Goal: Entertainment & Leisure: Consume media (video, audio)

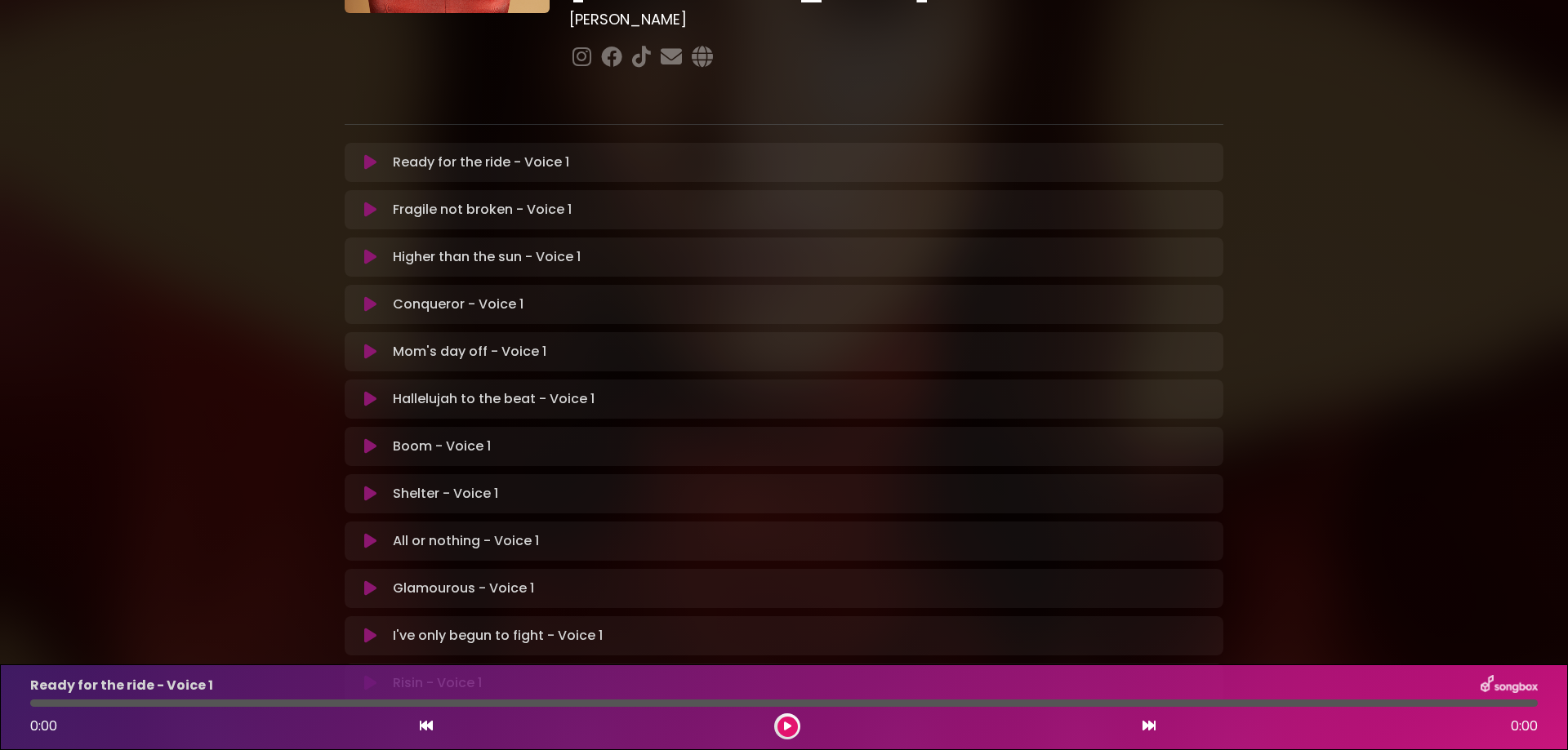
scroll to position [333, 0]
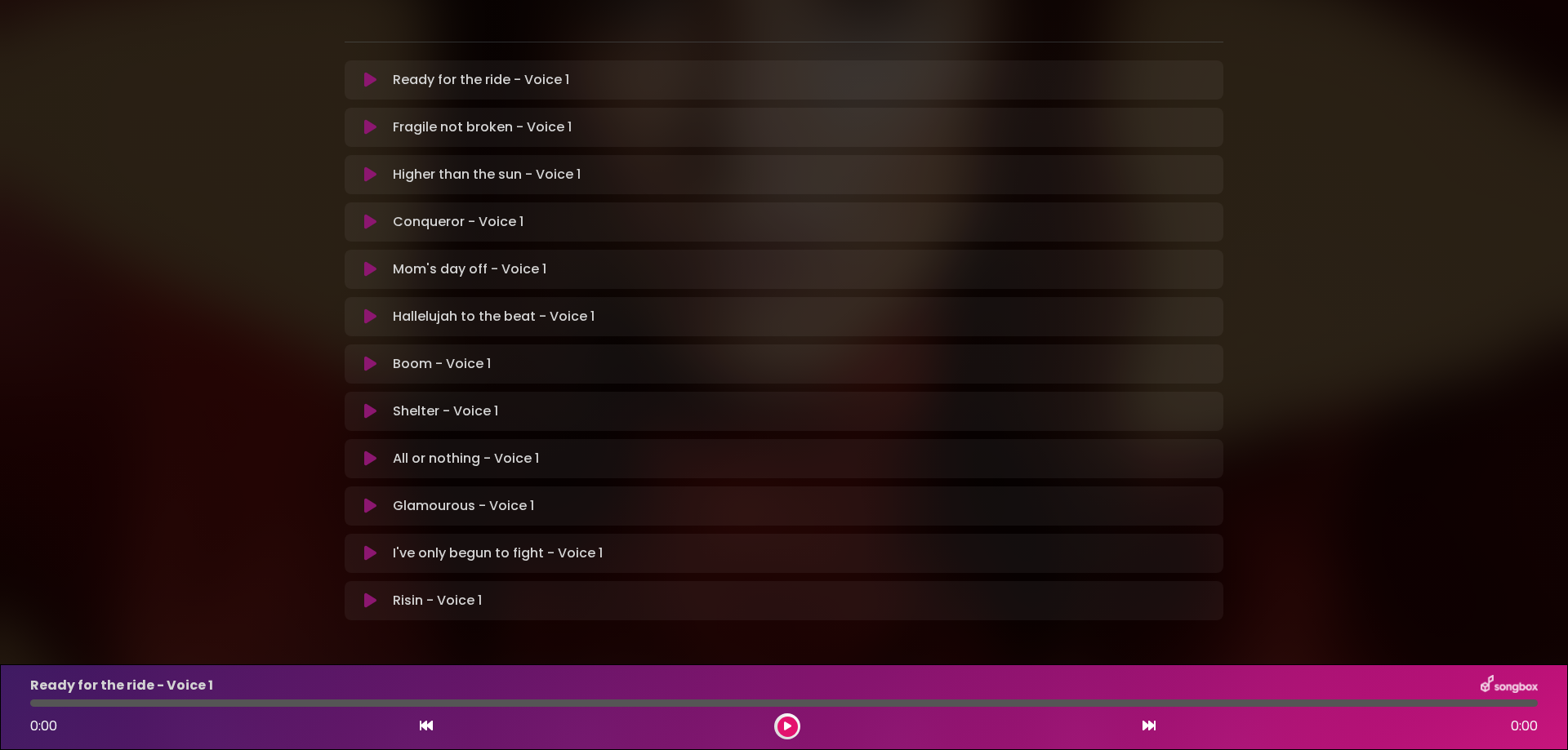
click at [378, 593] on button at bounding box center [370, 600] width 32 height 16
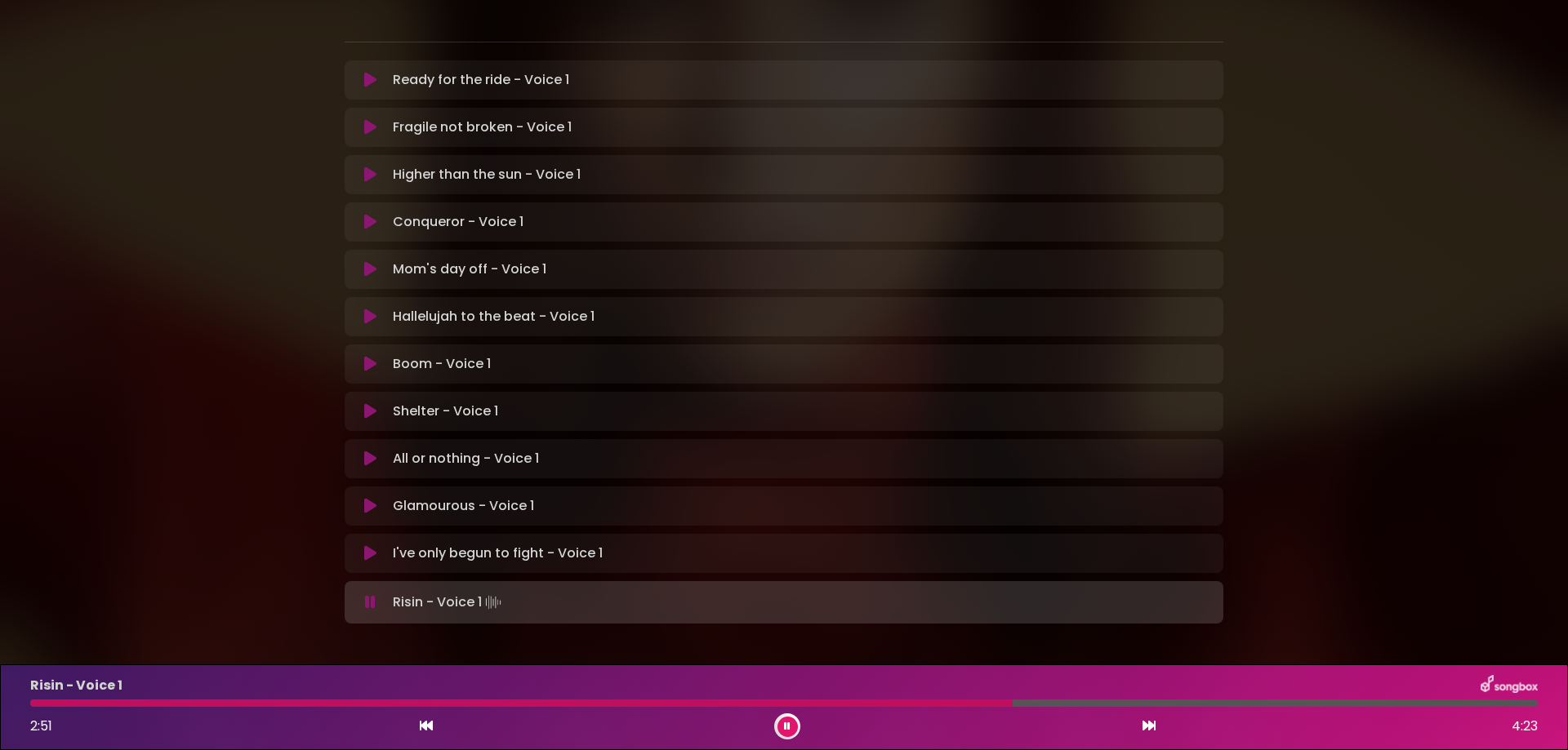
click at [369, 594] on icon at bounding box center [370, 602] width 11 height 16
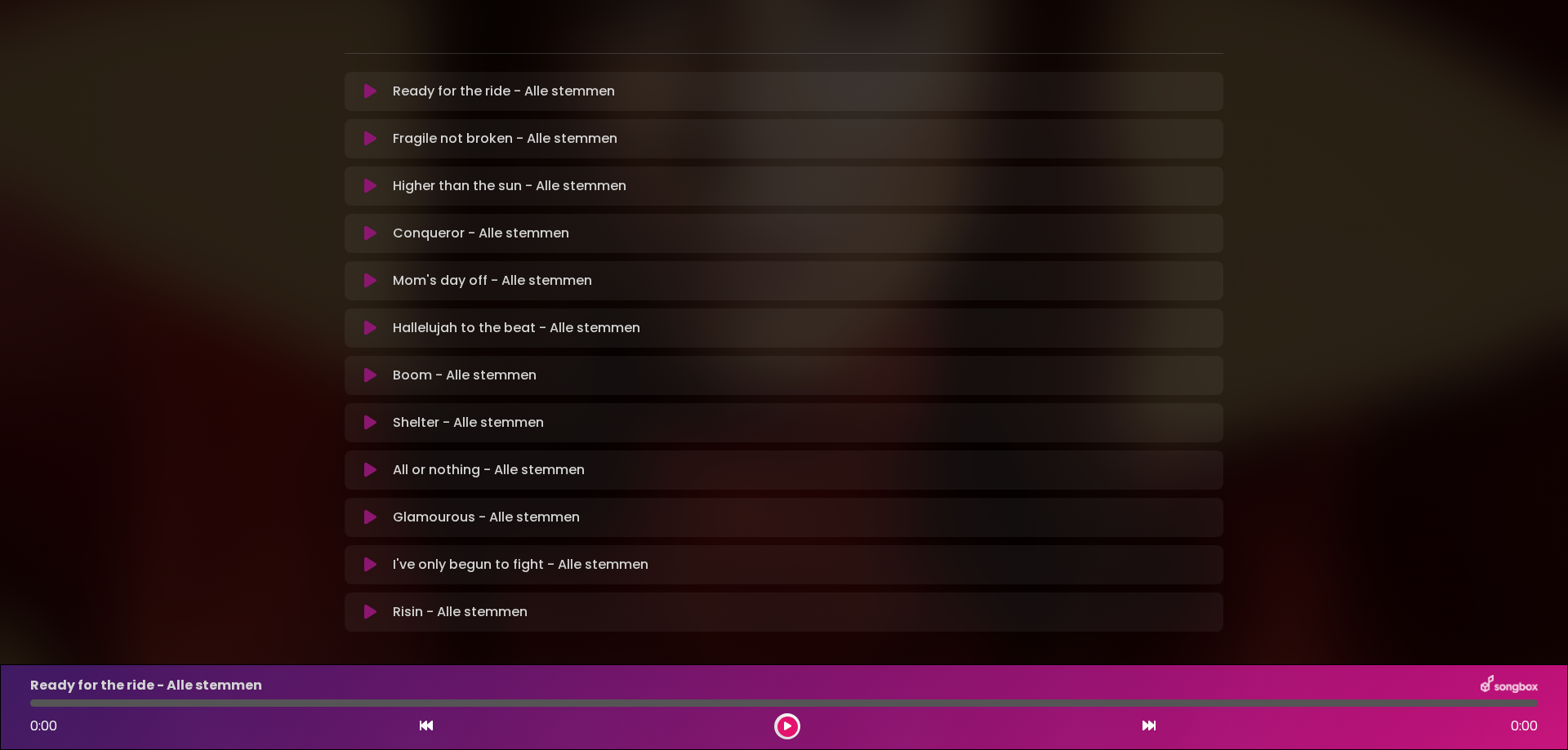
scroll to position [326, 0]
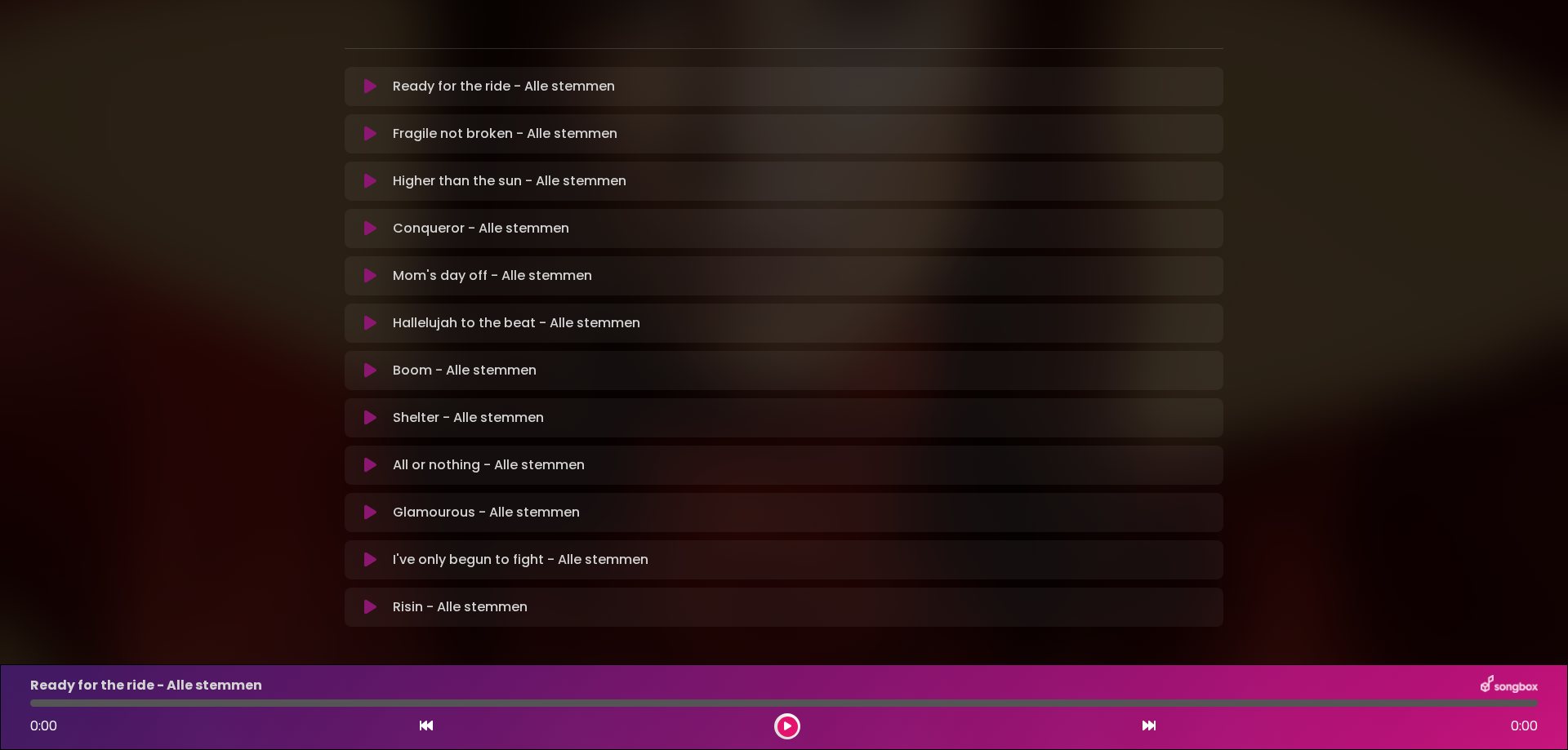
click at [367, 599] on icon at bounding box center [370, 607] width 13 height 16
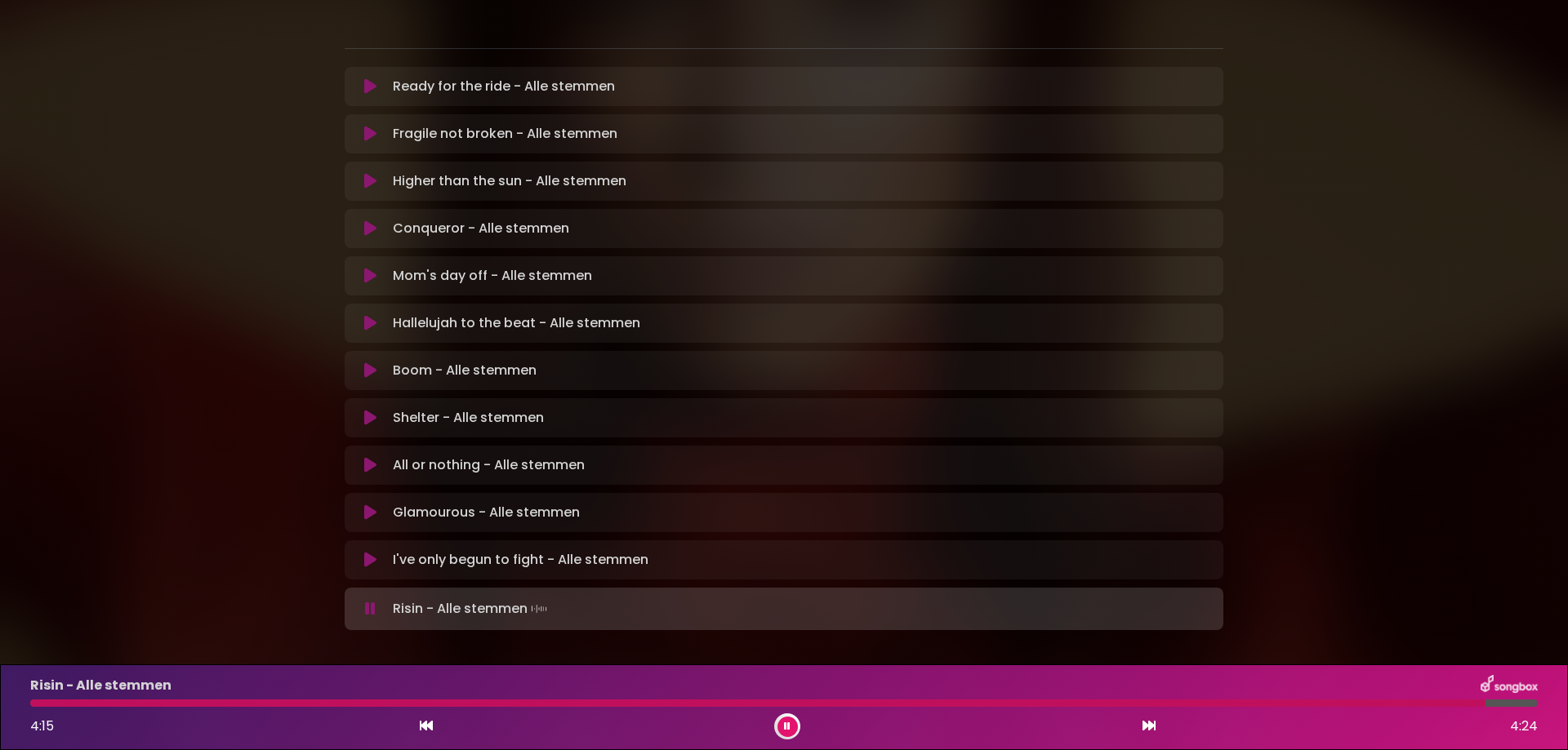
click at [371, 601] on icon at bounding box center [370, 609] width 11 height 16
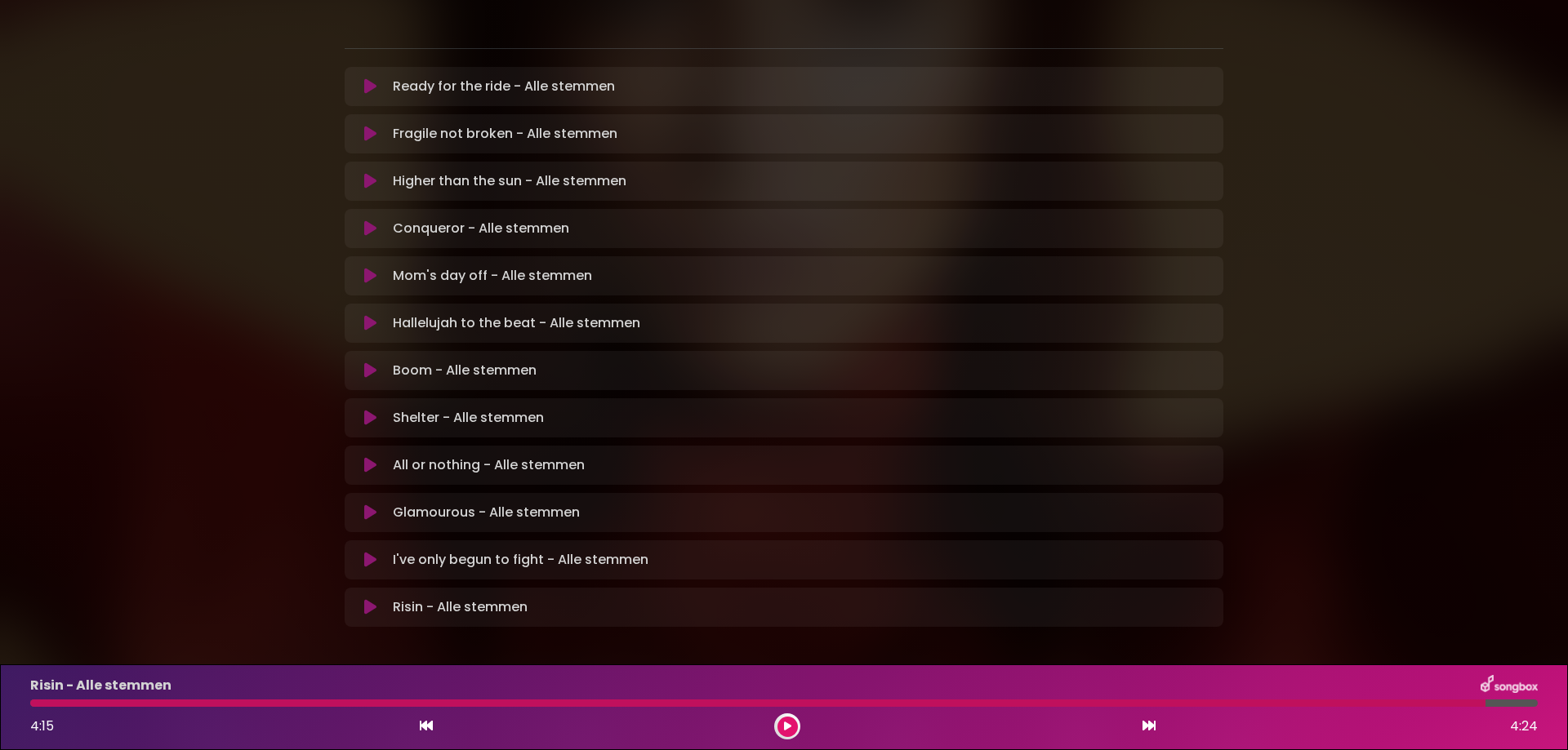
click at [373, 552] on icon at bounding box center [370, 559] width 13 height 16
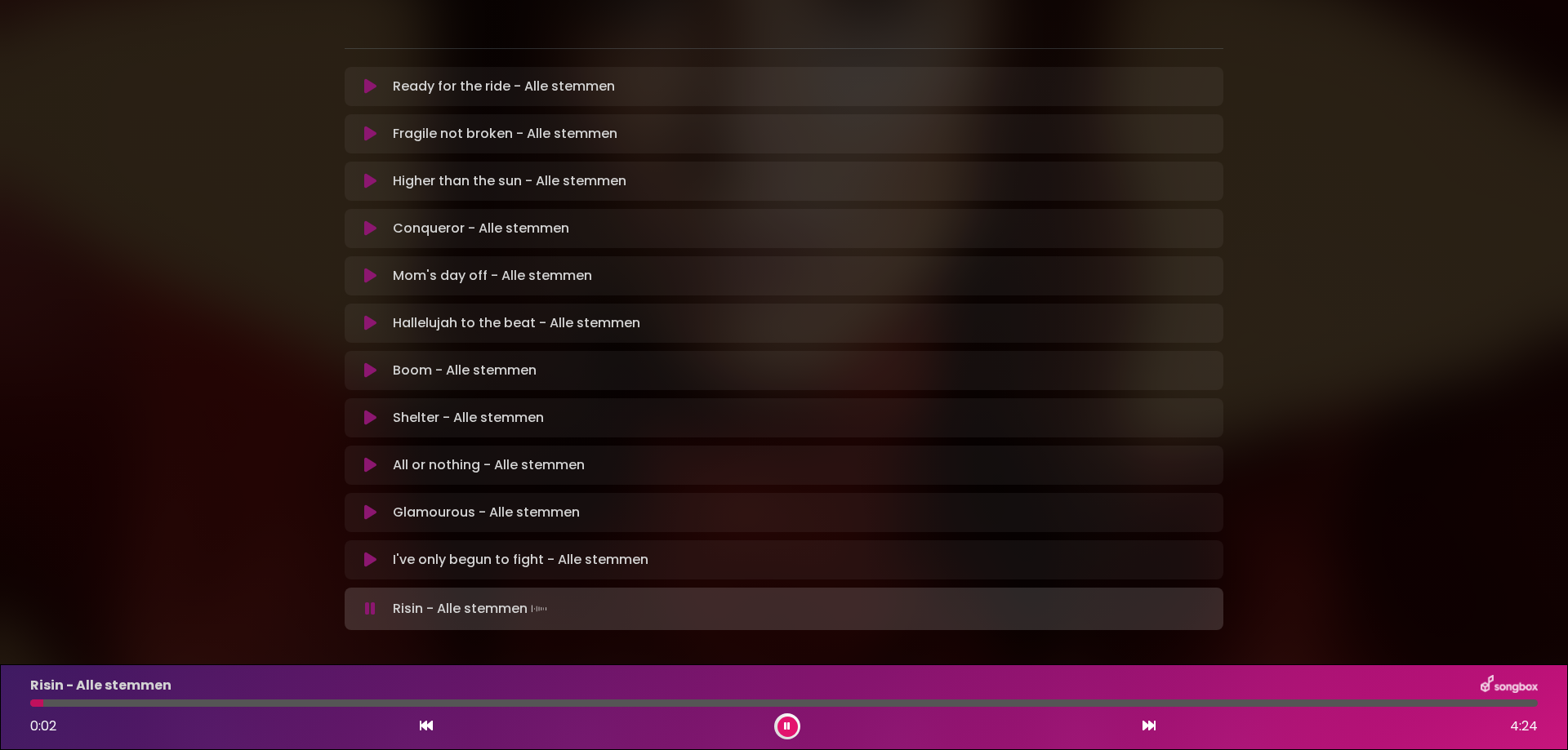
click at [422, 408] on p "Shelter - Alle stemmen Loading Track..." at bounding box center [468, 417] width 151 height 19
click at [366, 409] on icon at bounding box center [370, 417] width 13 height 16
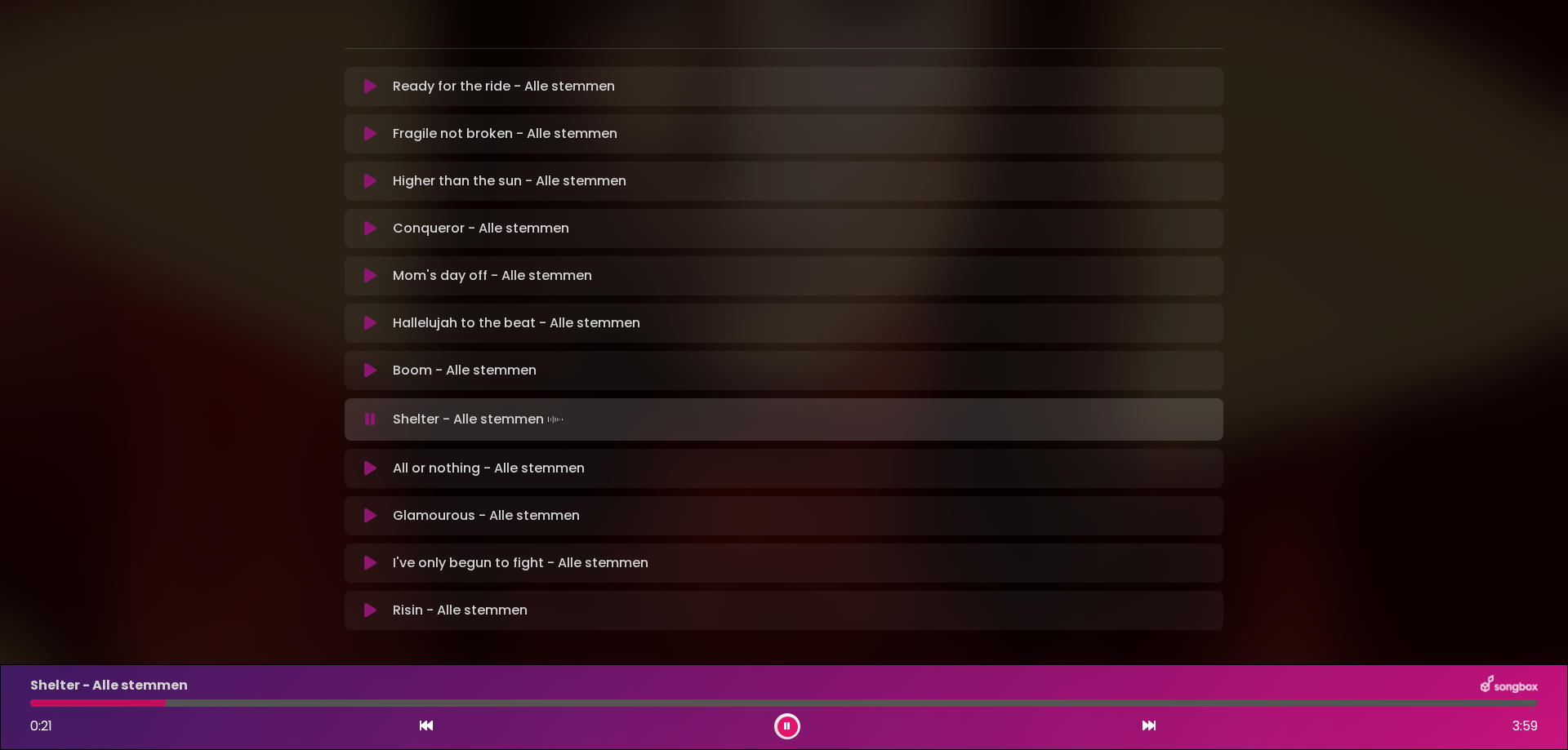
scroll to position [244, 0]
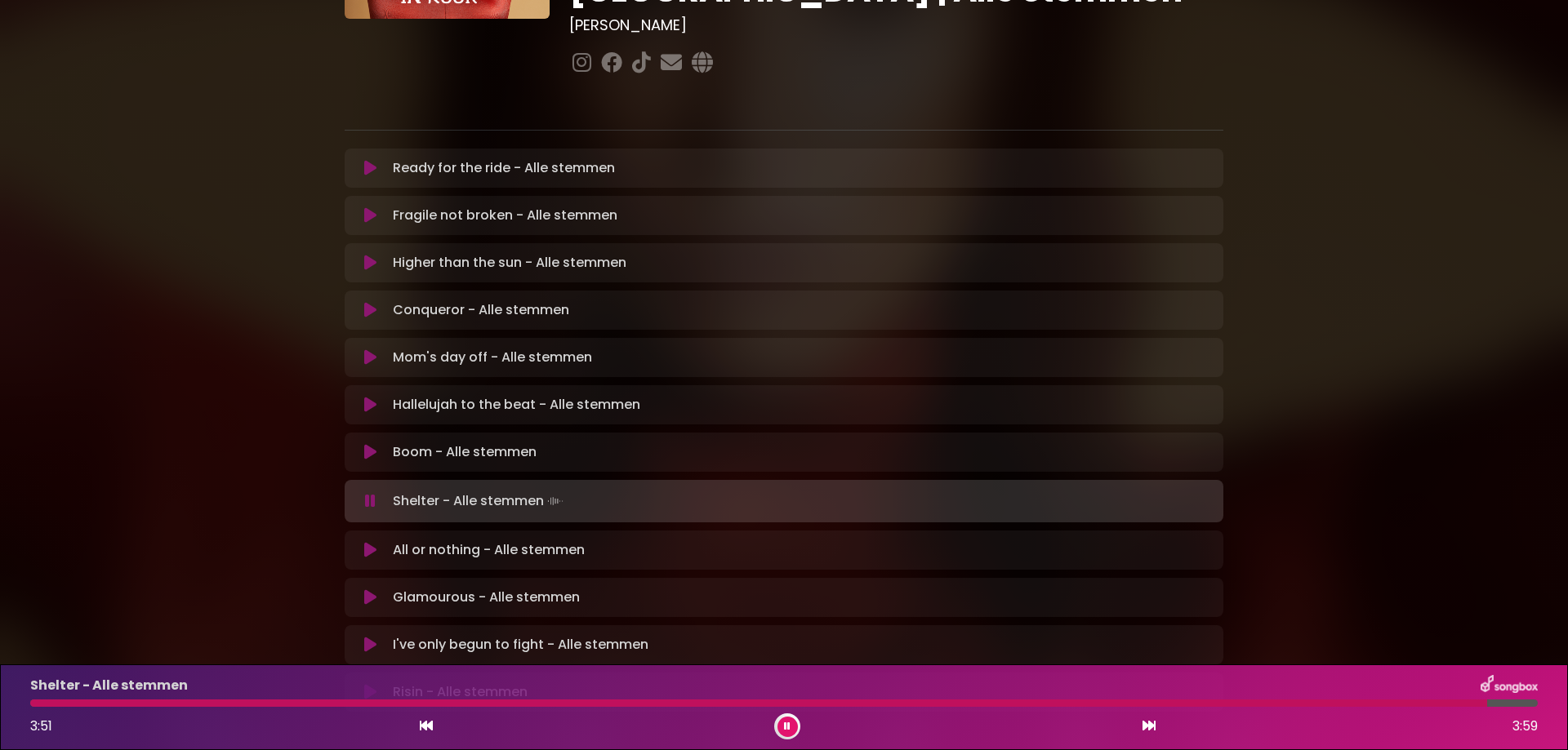
click at [372, 444] on icon at bounding box center [370, 451] width 13 height 16
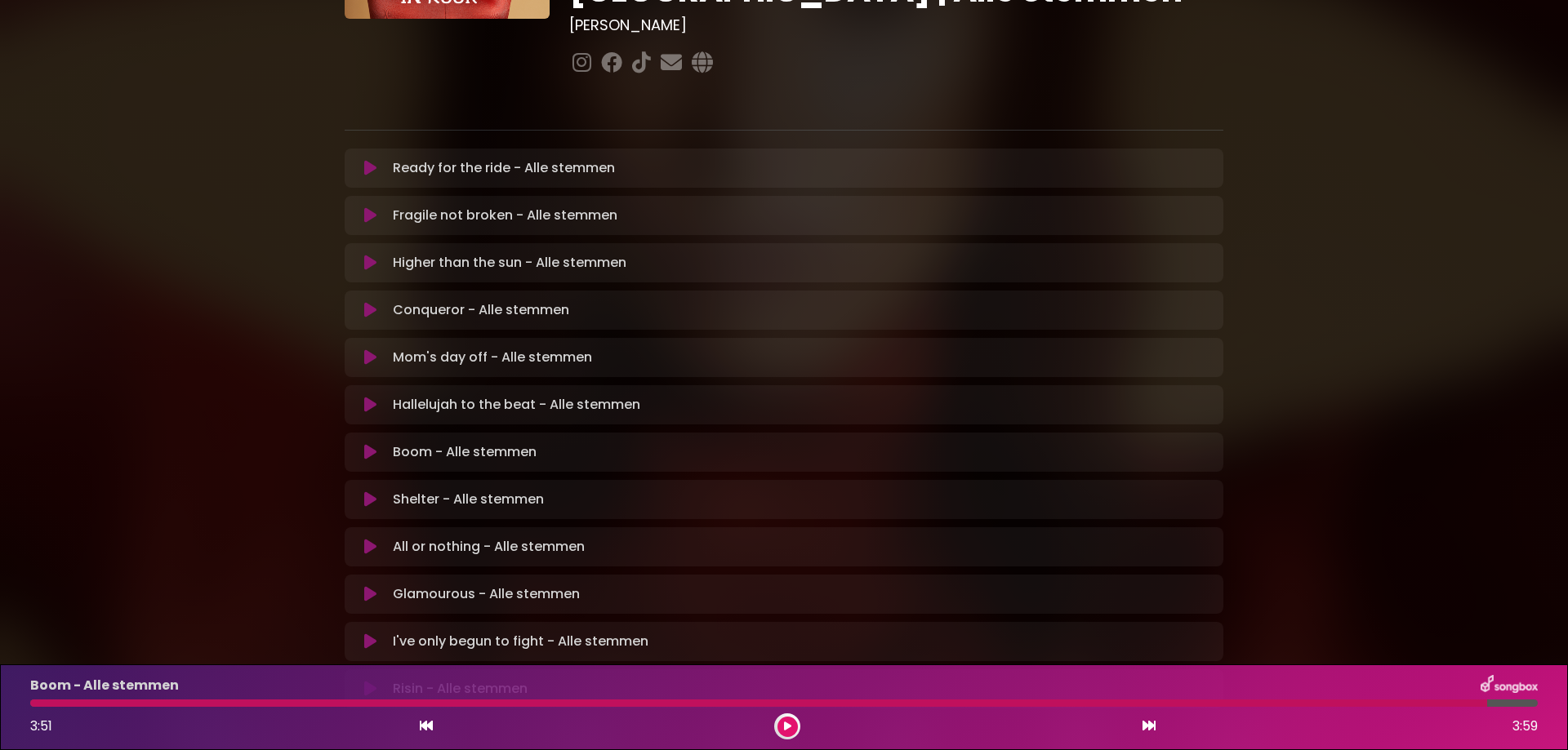
click at [405, 442] on p "Boom - Alle stemmen Loading Track..." at bounding box center [465, 451] width 144 height 19
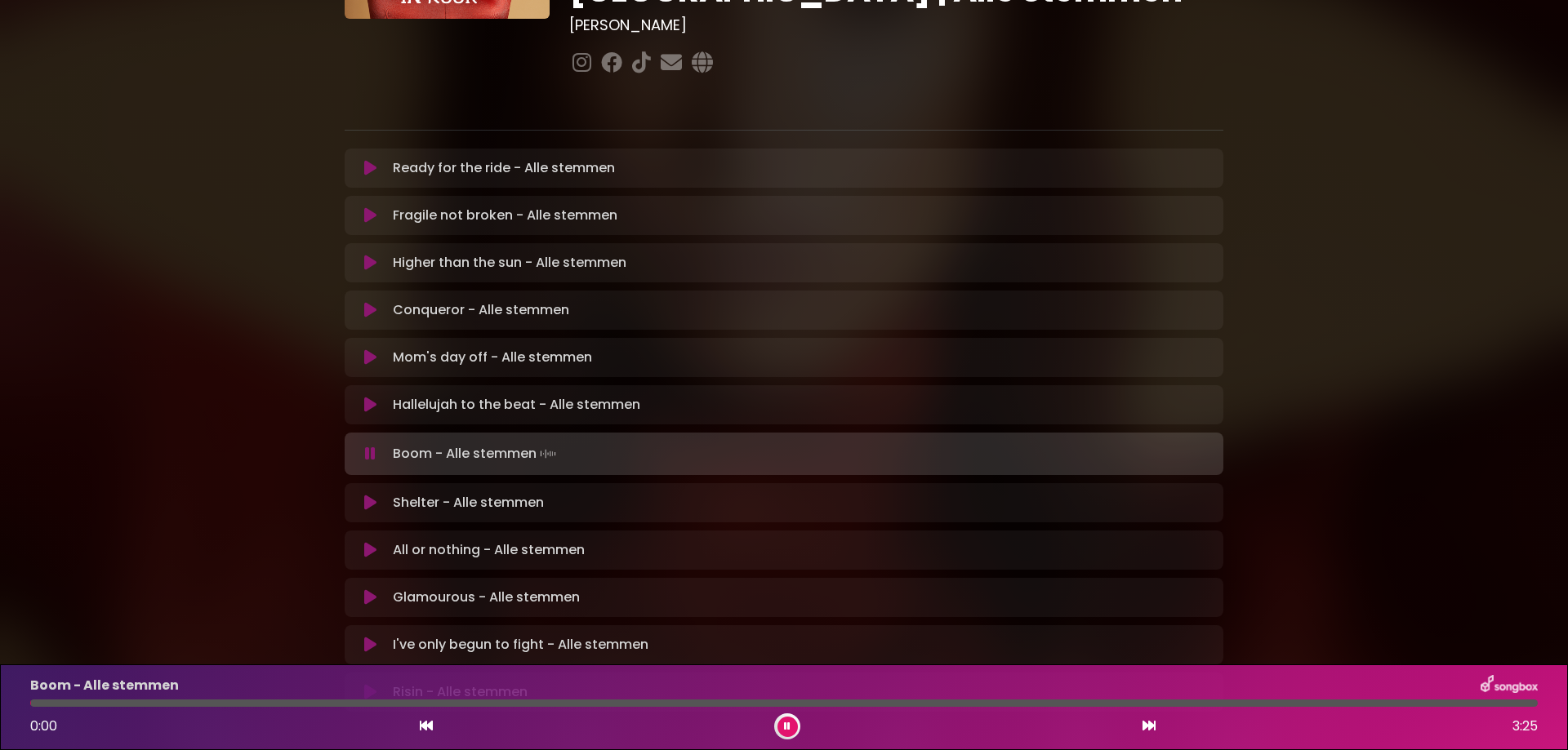
click at [462, 442] on p "Boom - Alle stemmen Loading Track..." at bounding box center [476, 453] width 167 height 23
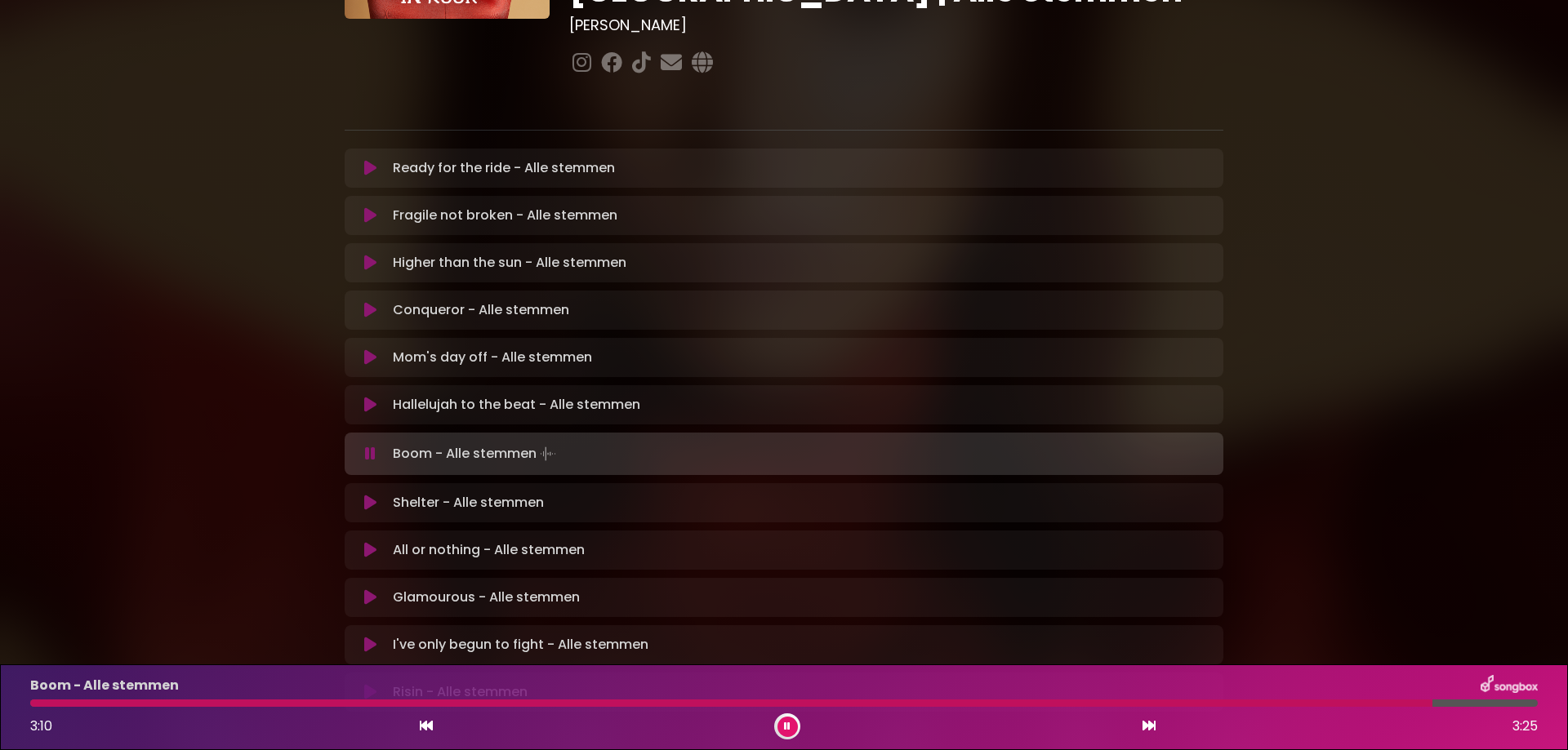
click at [412, 347] on p "Mom's day off - Alle stemmen Loading Track..." at bounding box center [493, 357] width 199 height 19
click at [370, 349] on icon at bounding box center [370, 357] width 13 height 16
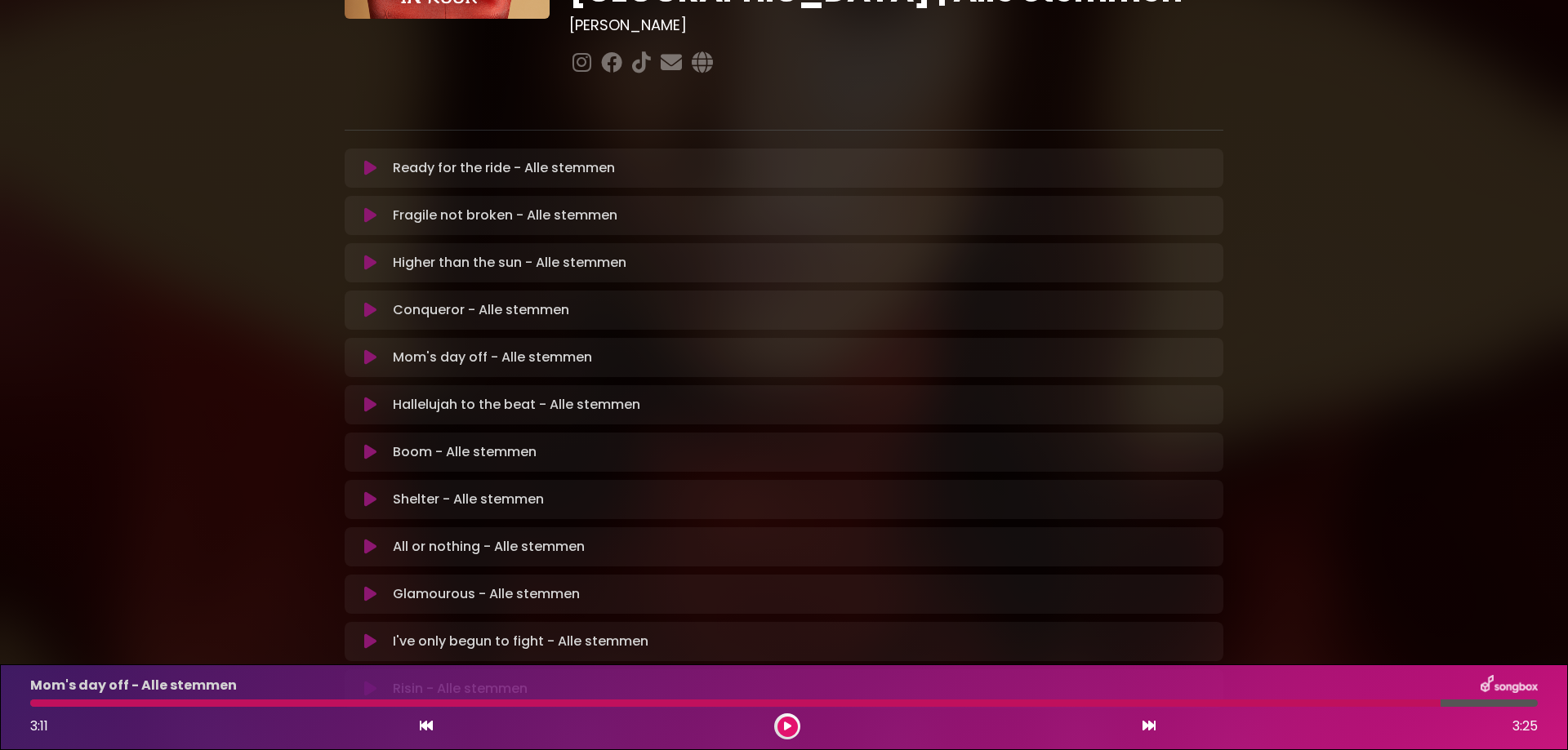
click at [422, 347] on p "Mom's day off - Alle stemmen Loading Track..." at bounding box center [493, 357] width 199 height 19
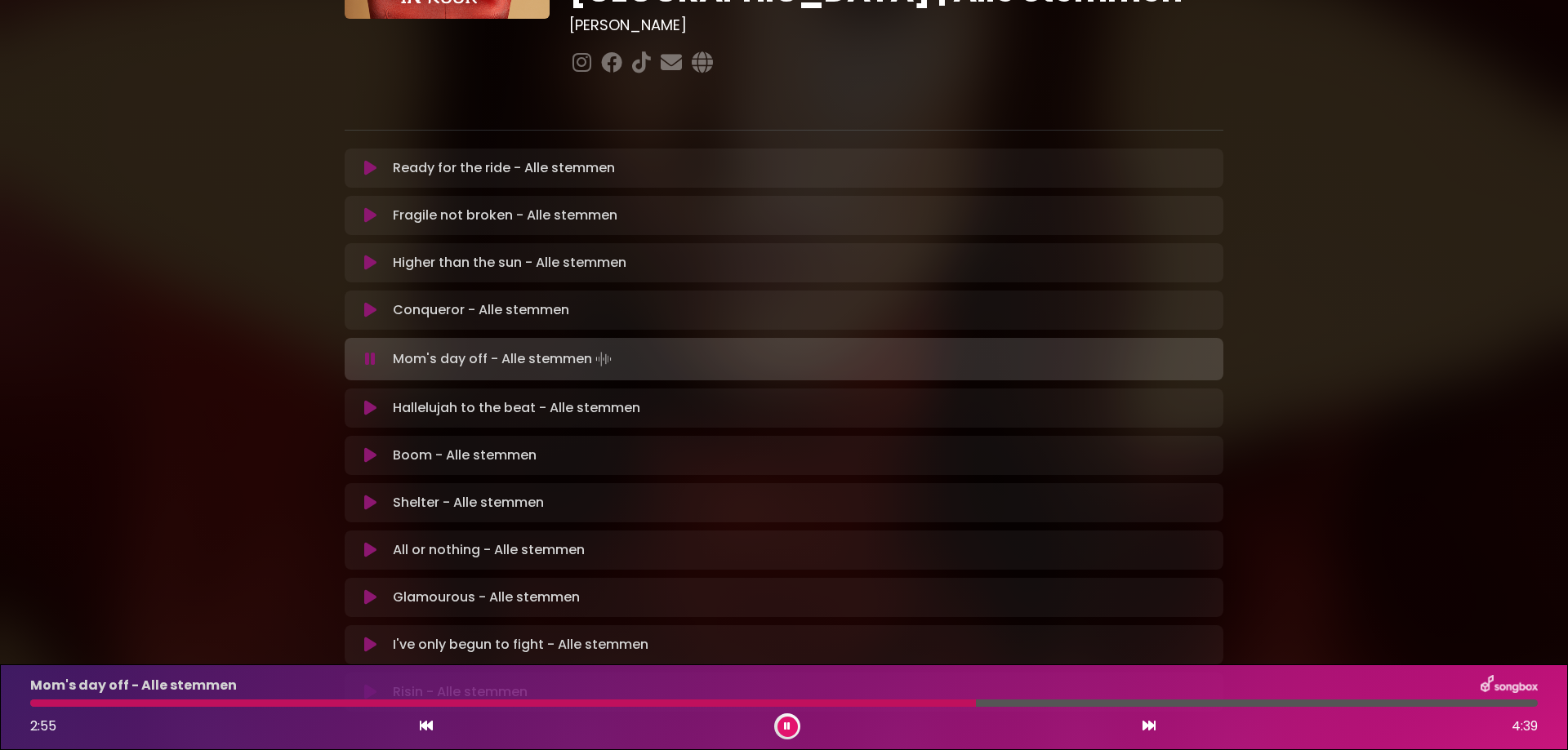
click at [369, 351] on icon at bounding box center [370, 358] width 11 height 16
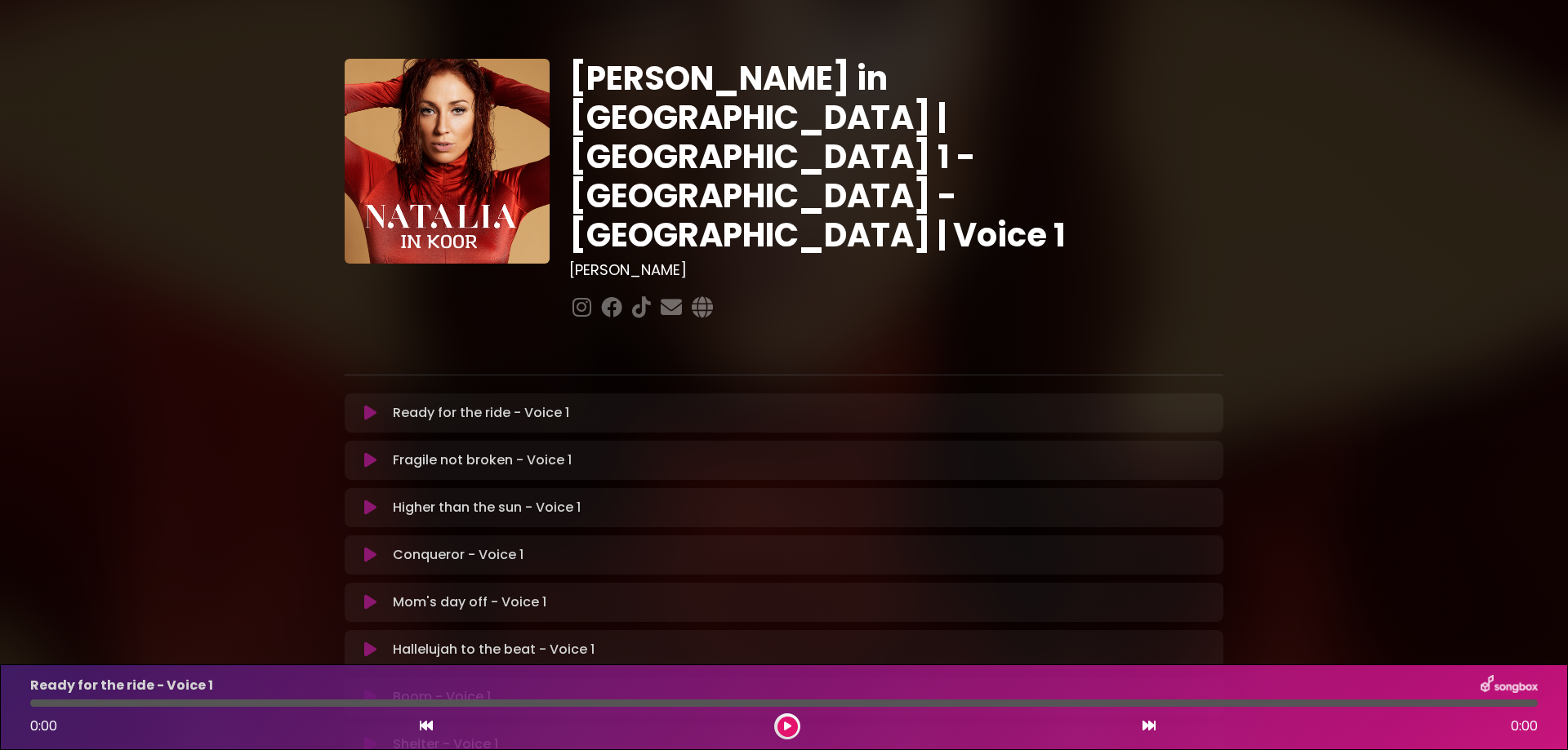
click at [475, 403] on p "Ready for the ride - Voice 1 Loading Track..." at bounding box center [481, 413] width 177 height 19
click at [781, 726] on button at bounding box center [787, 727] width 20 height 20
click at [482, 403] on p "Ready for the ride - Voice 1 Loading Track..." at bounding box center [481, 413] width 177 height 19
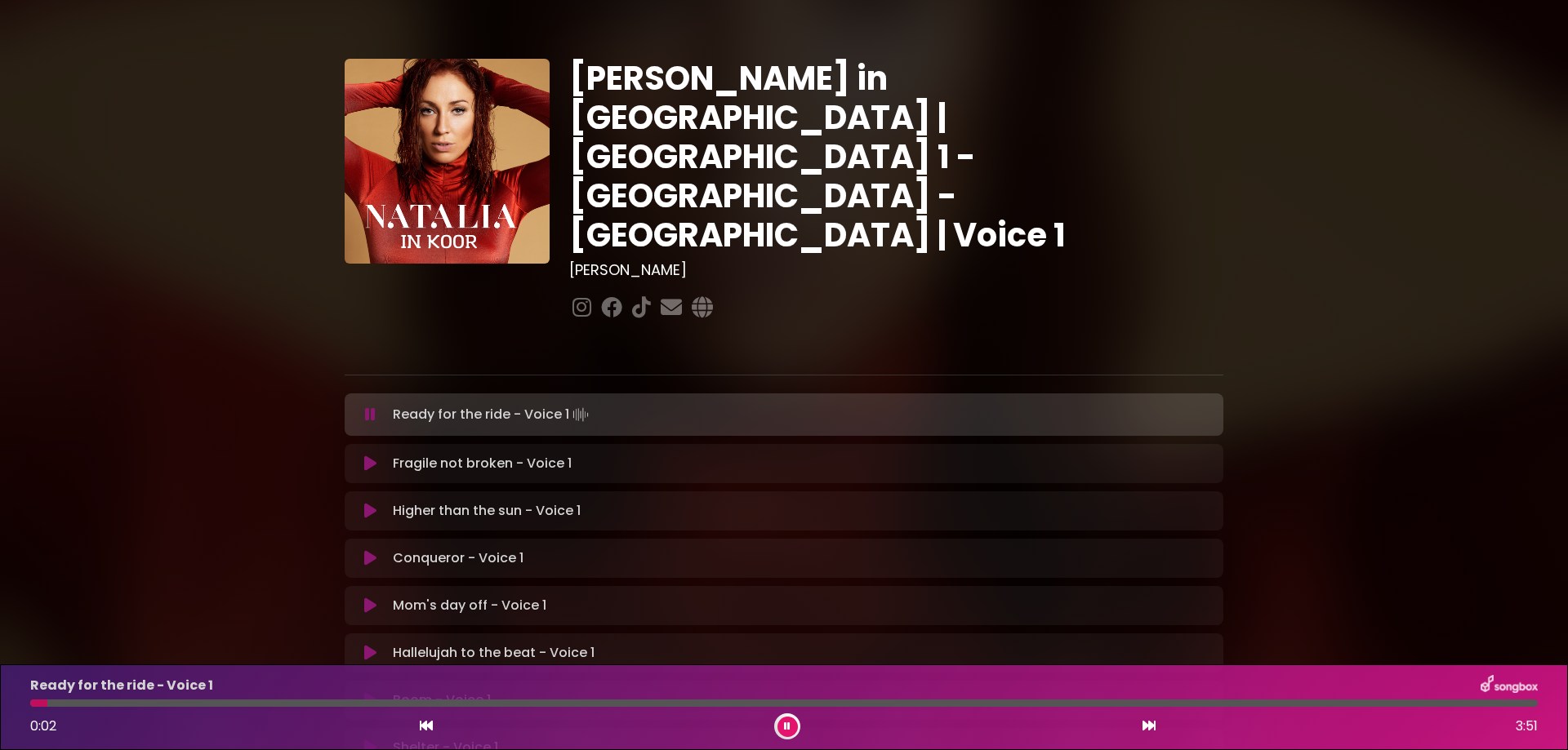
click at [48, 703] on div at bounding box center [39, 702] width 17 height 8
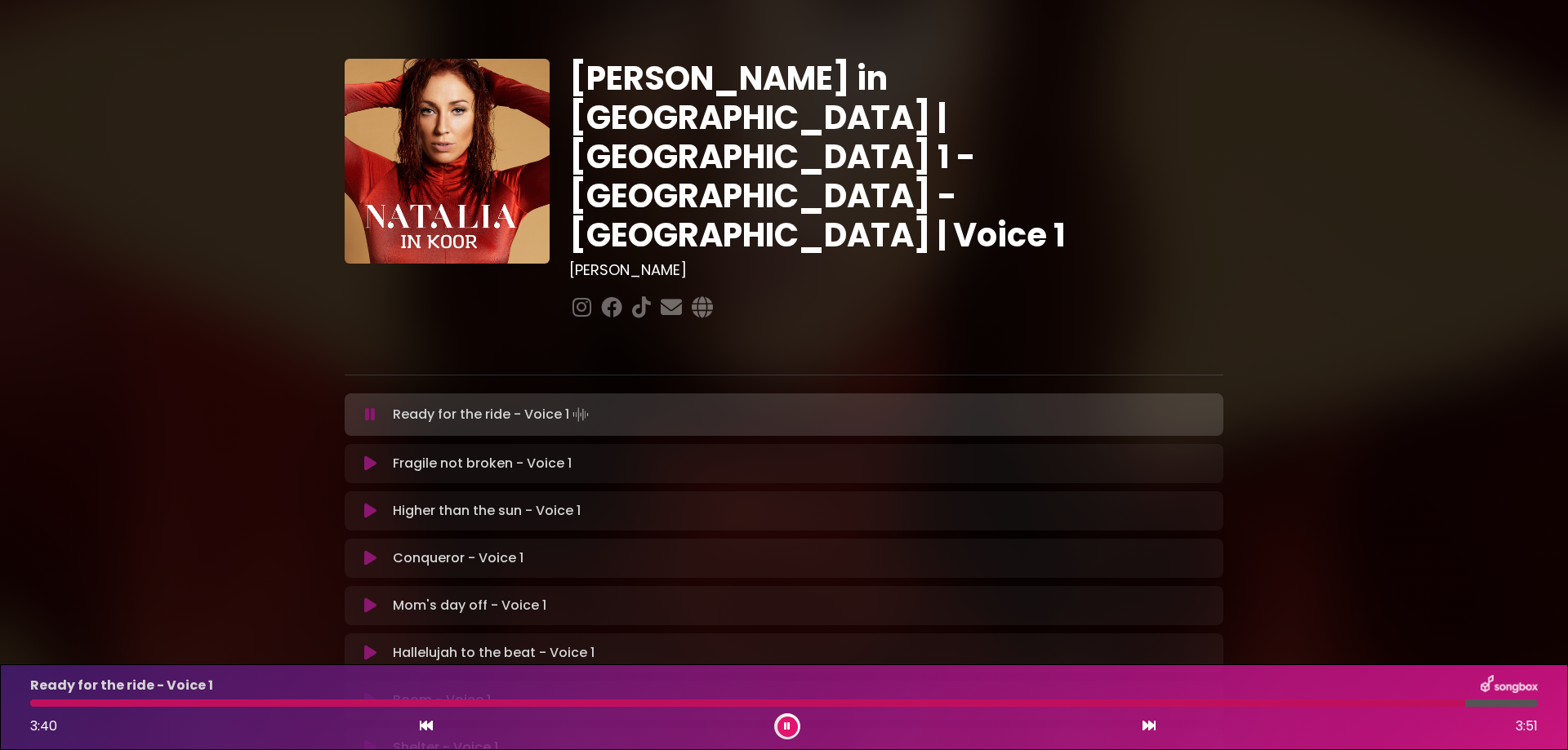
click at [47, 703] on div at bounding box center [747, 702] width 1435 height 8
click at [901, 700] on div at bounding box center [494, 702] width 928 height 8
click at [919, 706] on div at bounding box center [515, 702] width 971 height 8
click at [929, 700] on div at bounding box center [523, 702] width 986 height 8
click at [895, 701] on div at bounding box center [487, 702] width 913 height 8
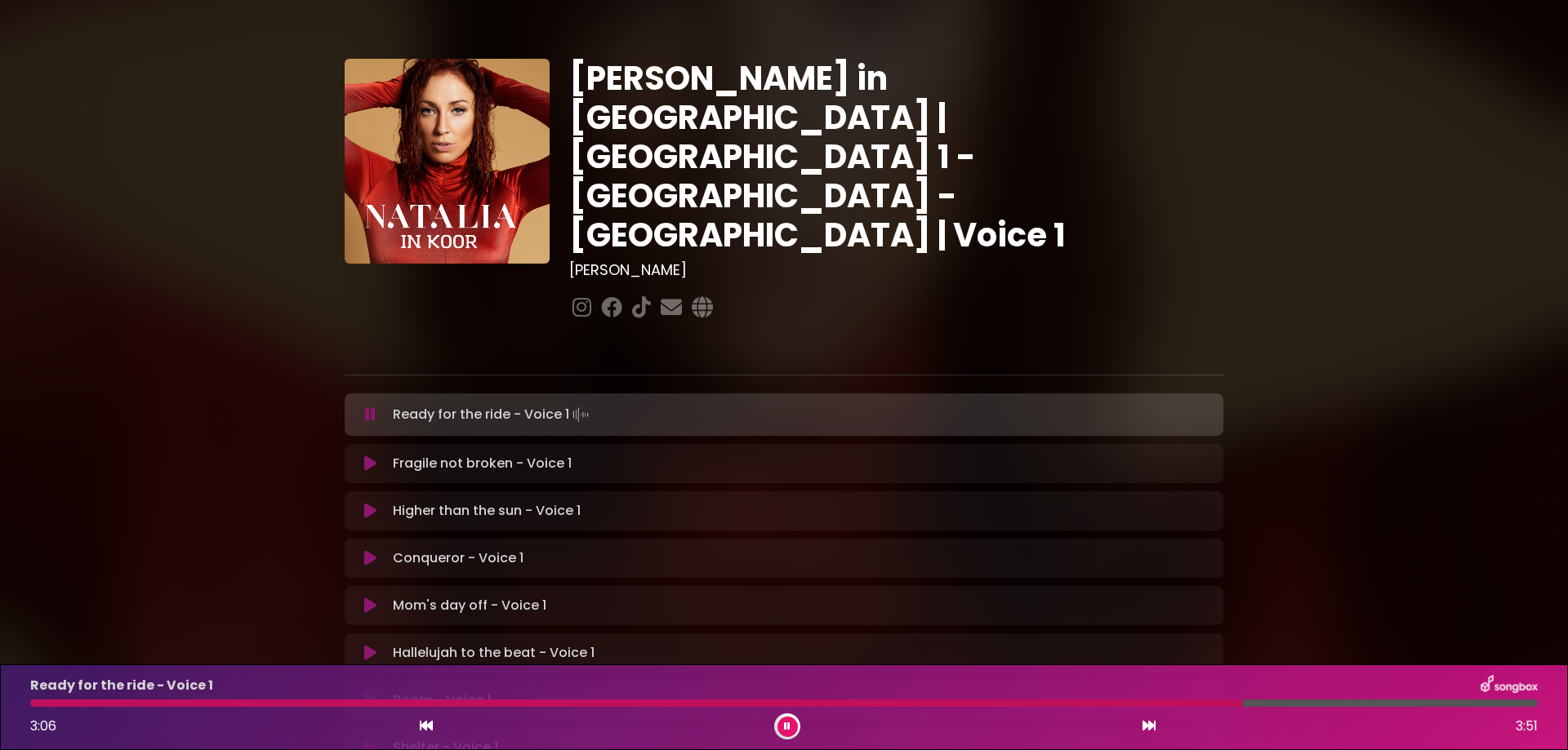
click at [828, 701] on div at bounding box center [637, 702] width 1213 height 8
click at [864, 708] on div "Ready for the ride - Voice 1 2:30 3:51" at bounding box center [783, 706] width 1527 height 64
click at [855, 706] on div "Ready for the ride - Voice 1 2:31 3:51" at bounding box center [783, 706] width 1527 height 64
click at [861, 701] on div at bounding box center [524, 702] width 988 height 8
click at [785, 727] on icon at bounding box center [787, 727] width 7 height 10
